Goal: Transaction & Acquisition: Book appointment/travel/reservation

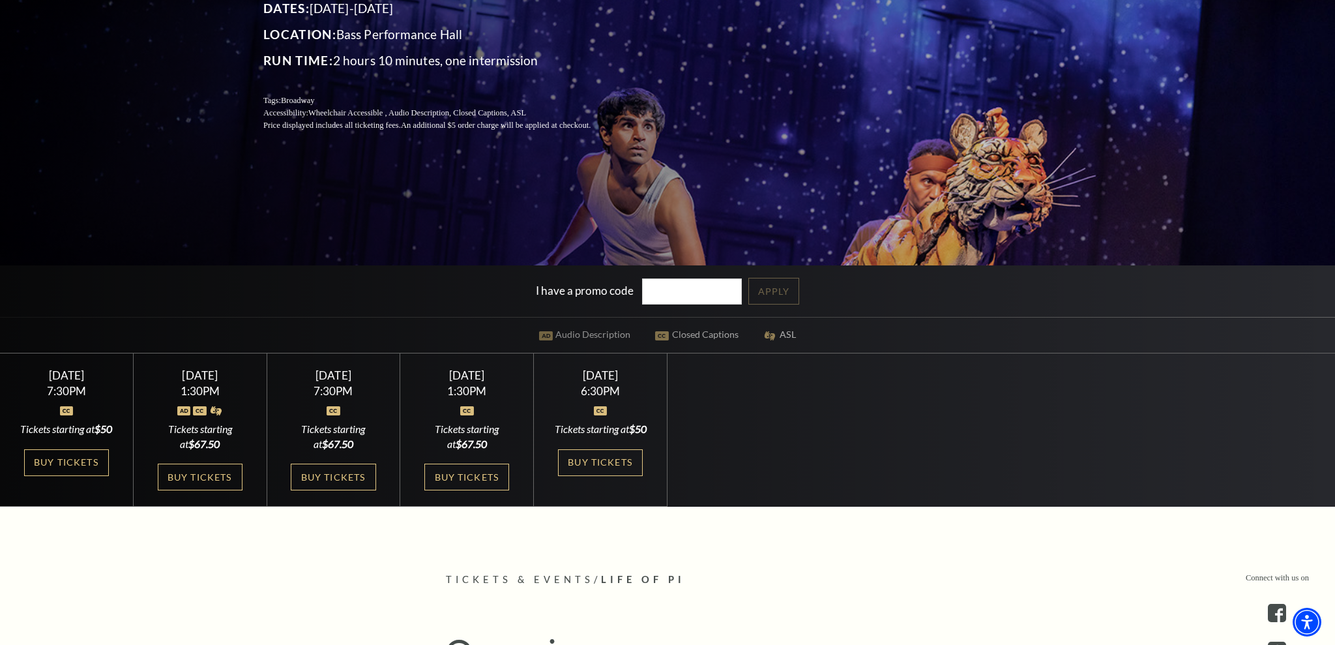
scroll to position [243, 0]
click at [596, 473] on link "Buy Tickets" at bounding box center [600, 461] width 85 height 27
click at [598, 473] on link "Buy Tickets" at bounding box center [600, 461] width 85 height 27
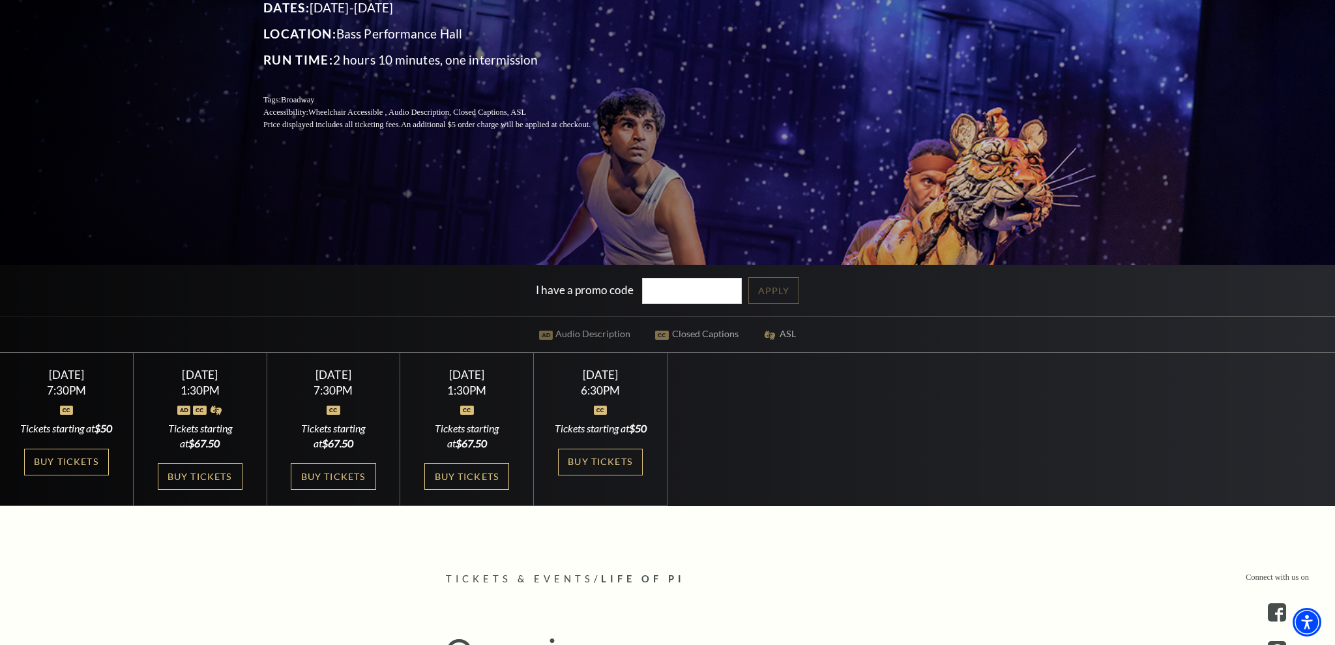
click at [603, 375] on div "[DATE]" at bounding box center [601, 375] width 102 height 14
click at [602, 473] on link "Buy Tickets" at bounding box center [600, 461] width 85 height 27
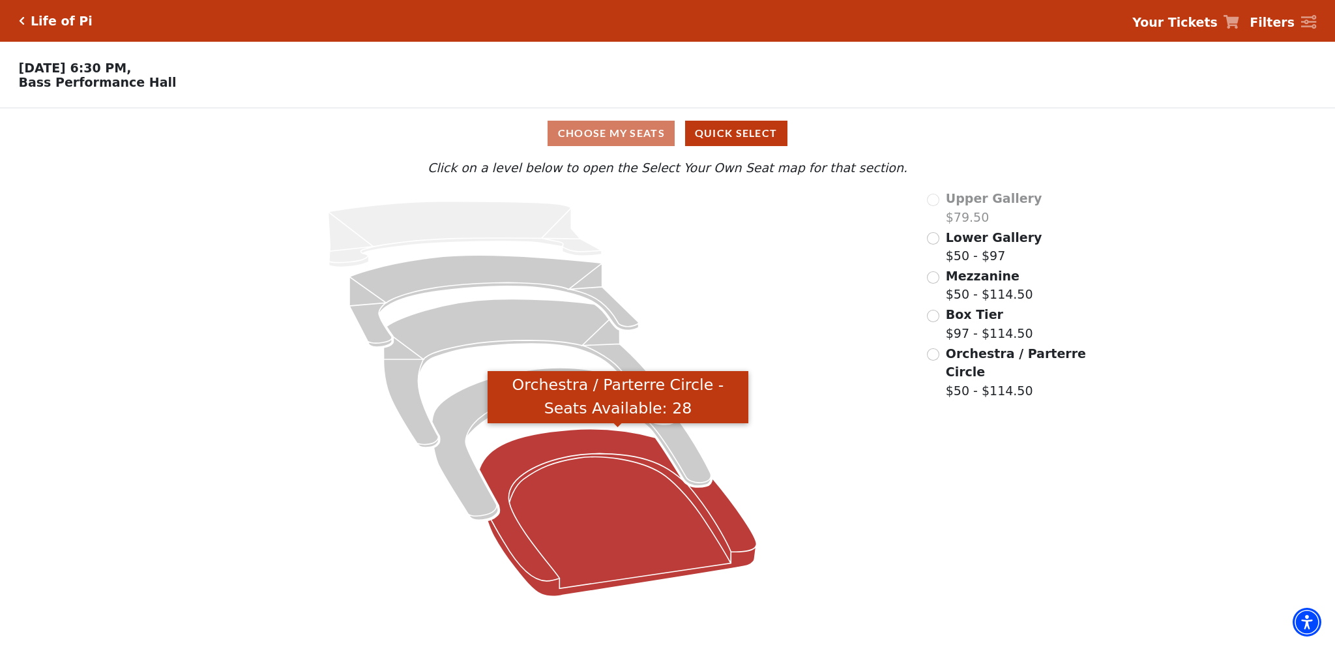
click at [583, 450] on icon "Orchestra / Parterre Circle - Seats Available: 28" at bounding box center [617, 512] width 277 height 167
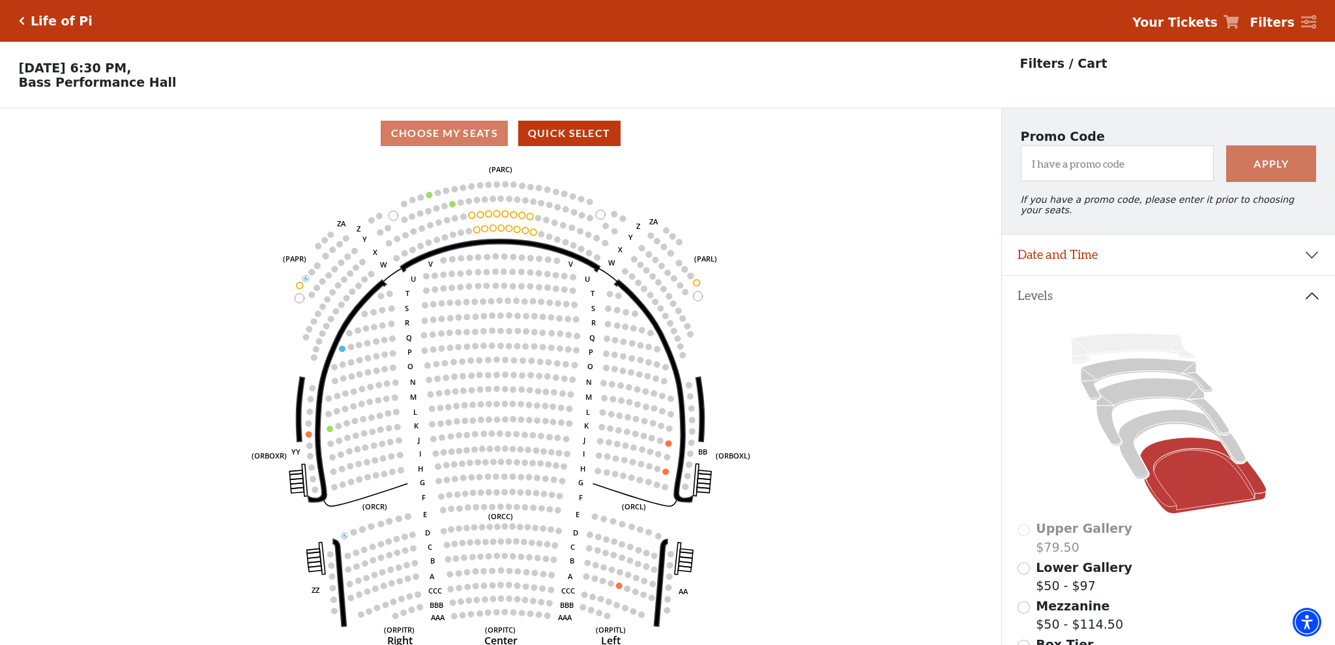
scroll to position [61, 0]
